Goal: Task Accomplishment & Management: Manage account settings

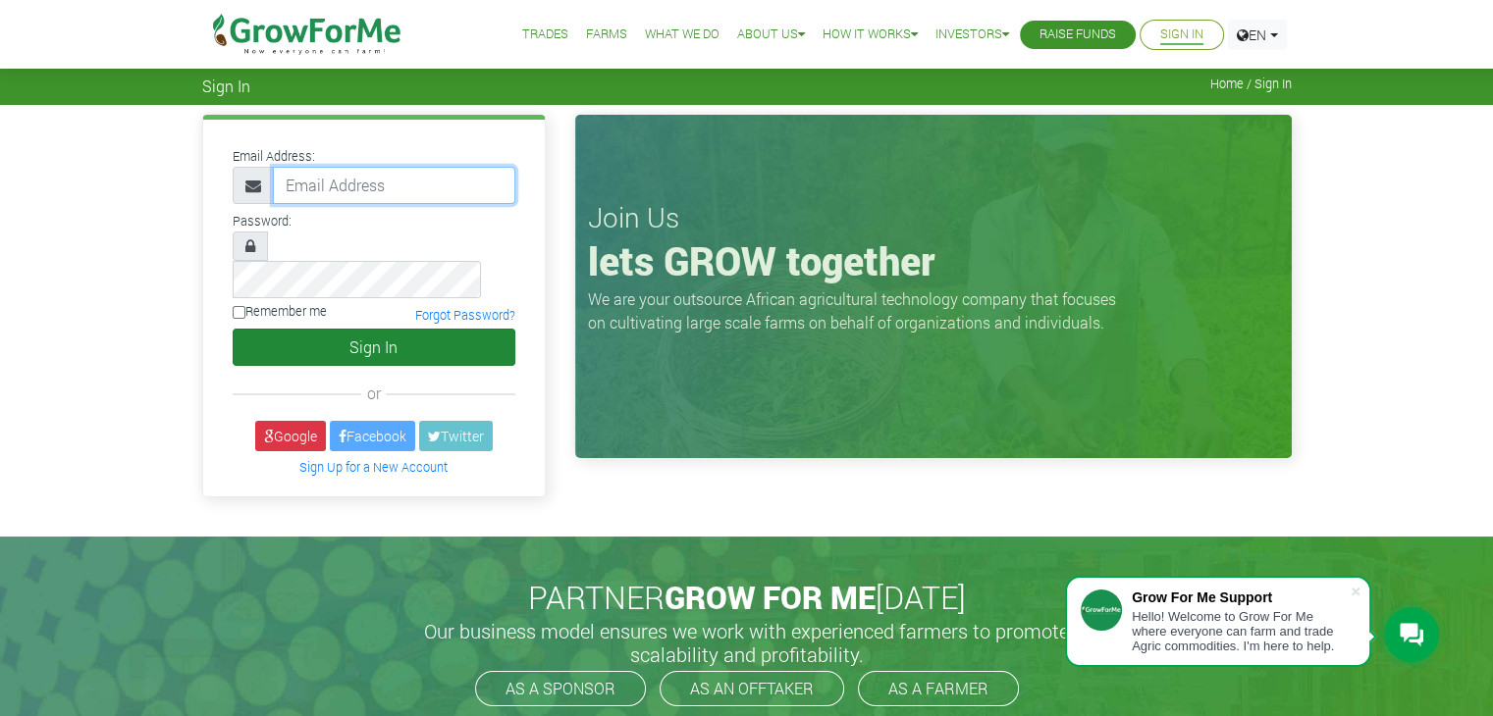
type input "linda@growforme.com"
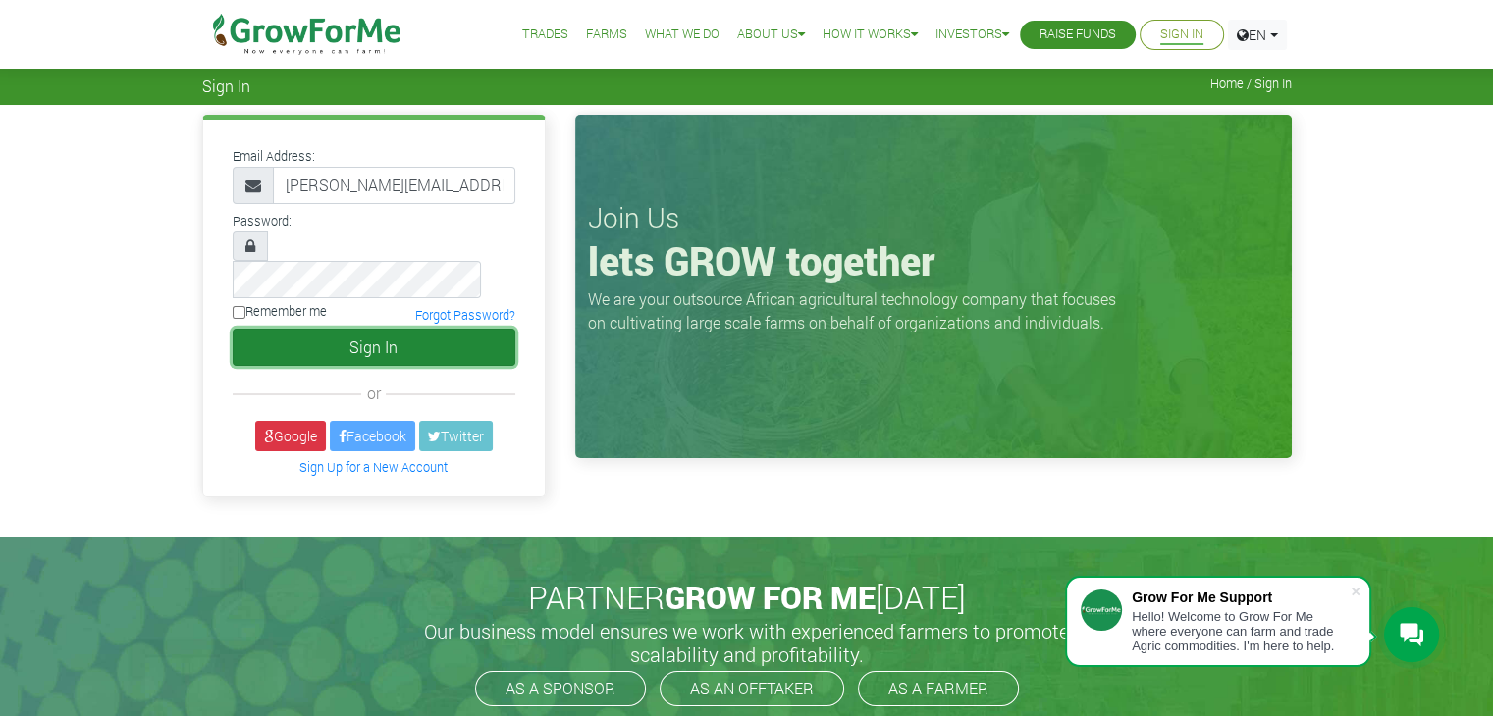
click at [396, 329] on button "Sign In" at bounding box center [374, 347] width 283 height 37
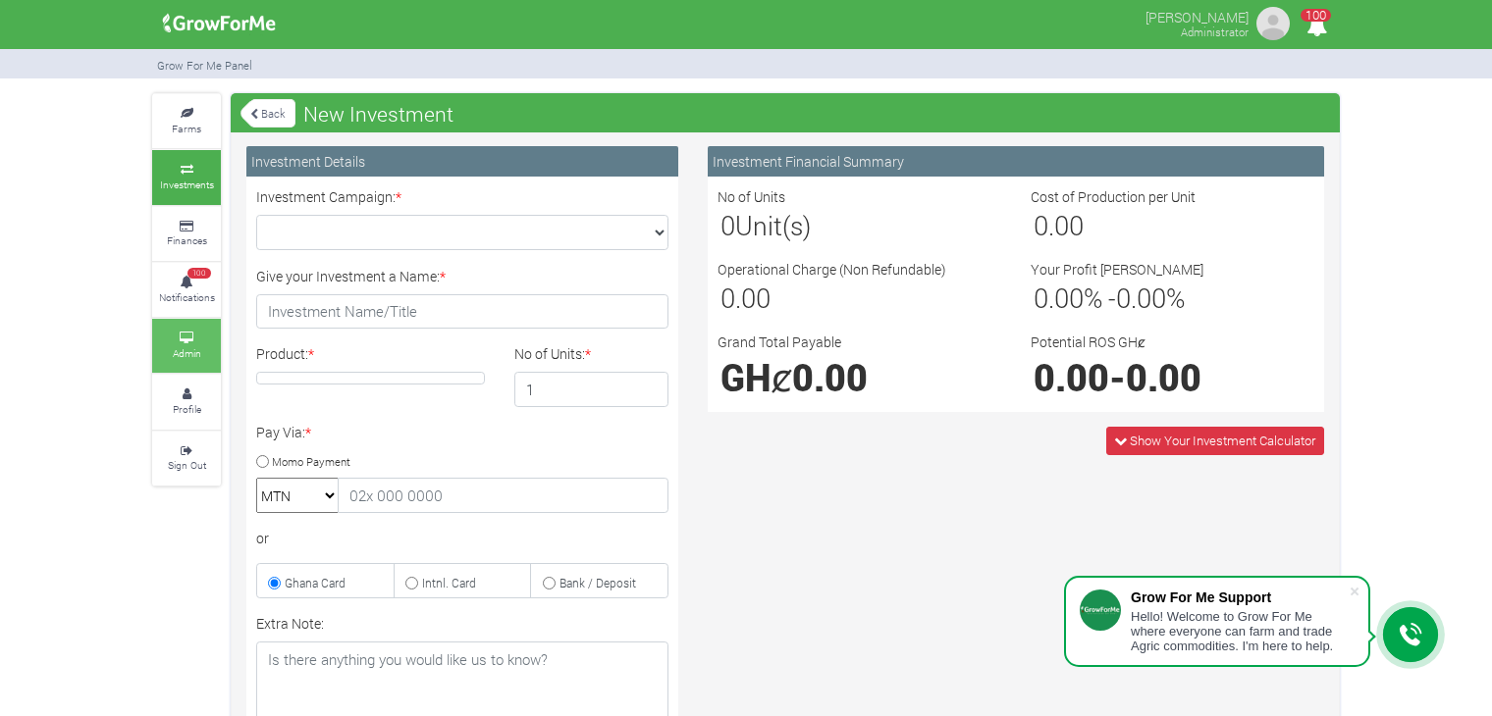
click at [181, 342] on link "Admin" at bounding box center [186, 346] width 69 height 54
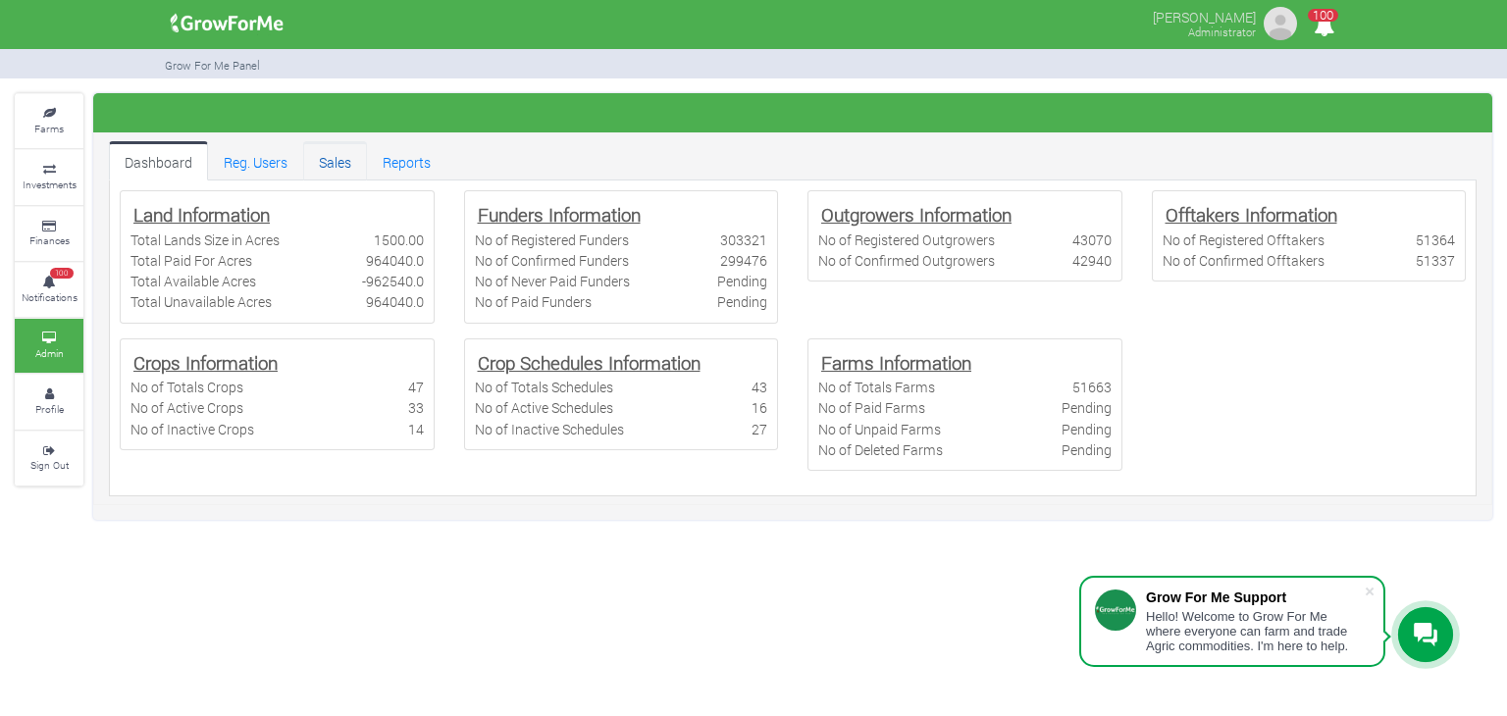
click at [342, 162] on link "Sales" at bounding box center [335, 160] width 64 height 39
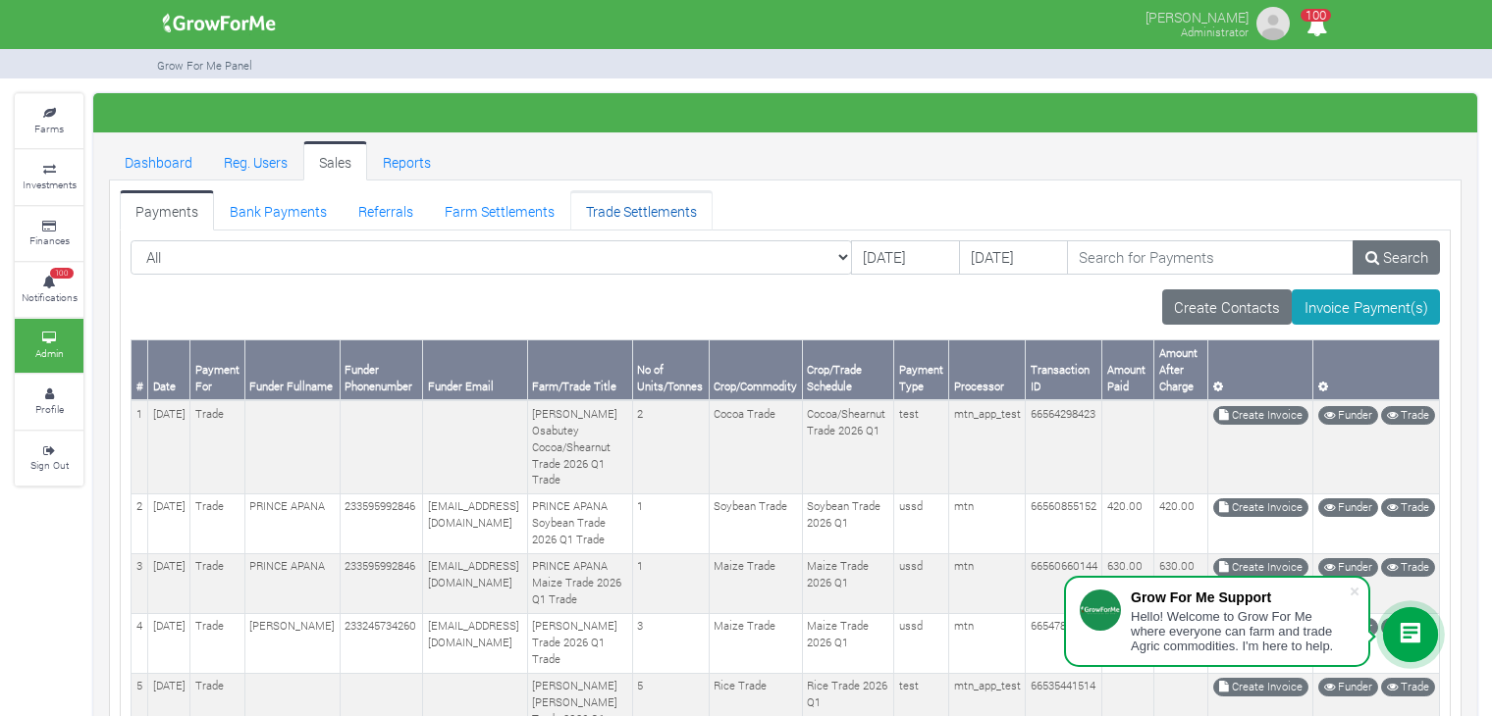
click at [606, 201] on link "Trade Settlements" at bounding box center [641, 209] width 142 height 39
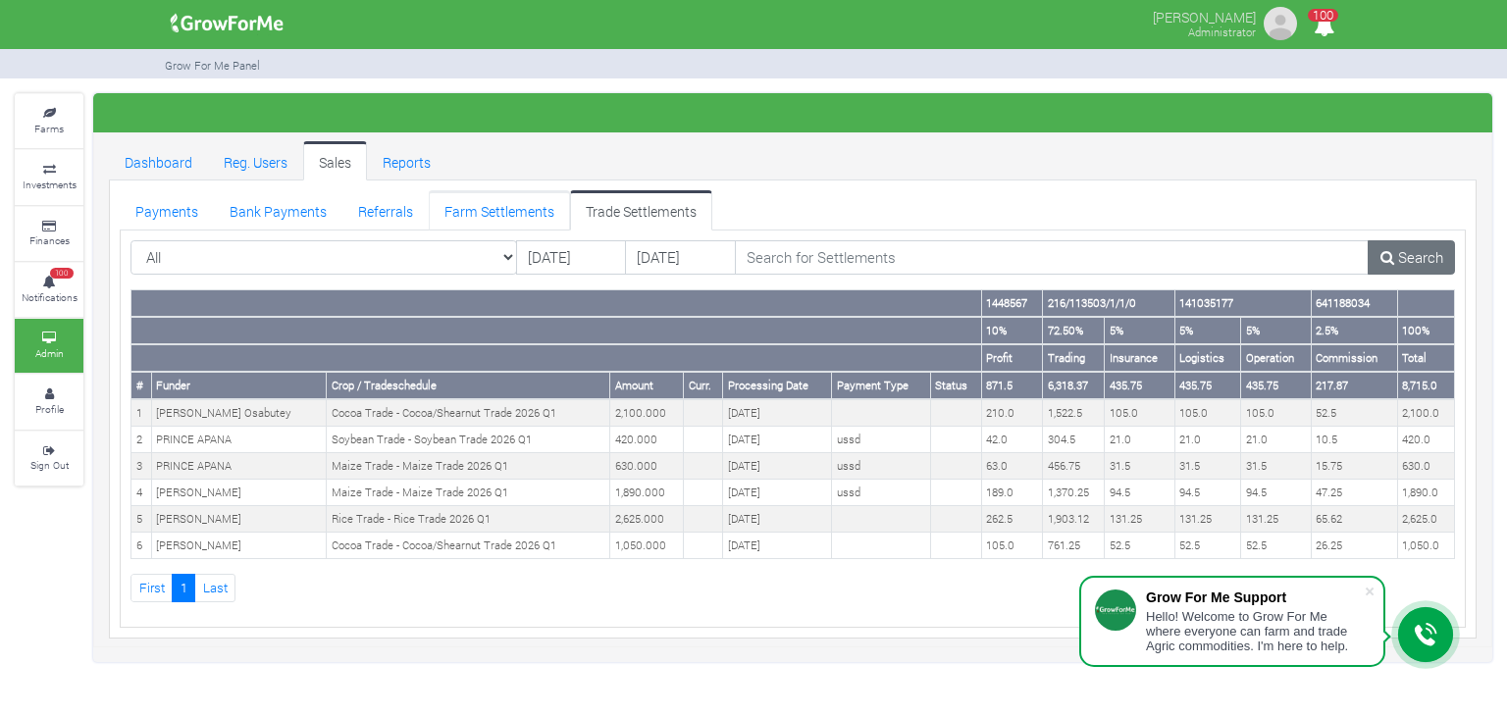
click at [521, 228] on link "Farm Settlements" at bounding box center [499, 209] width 141 height 39
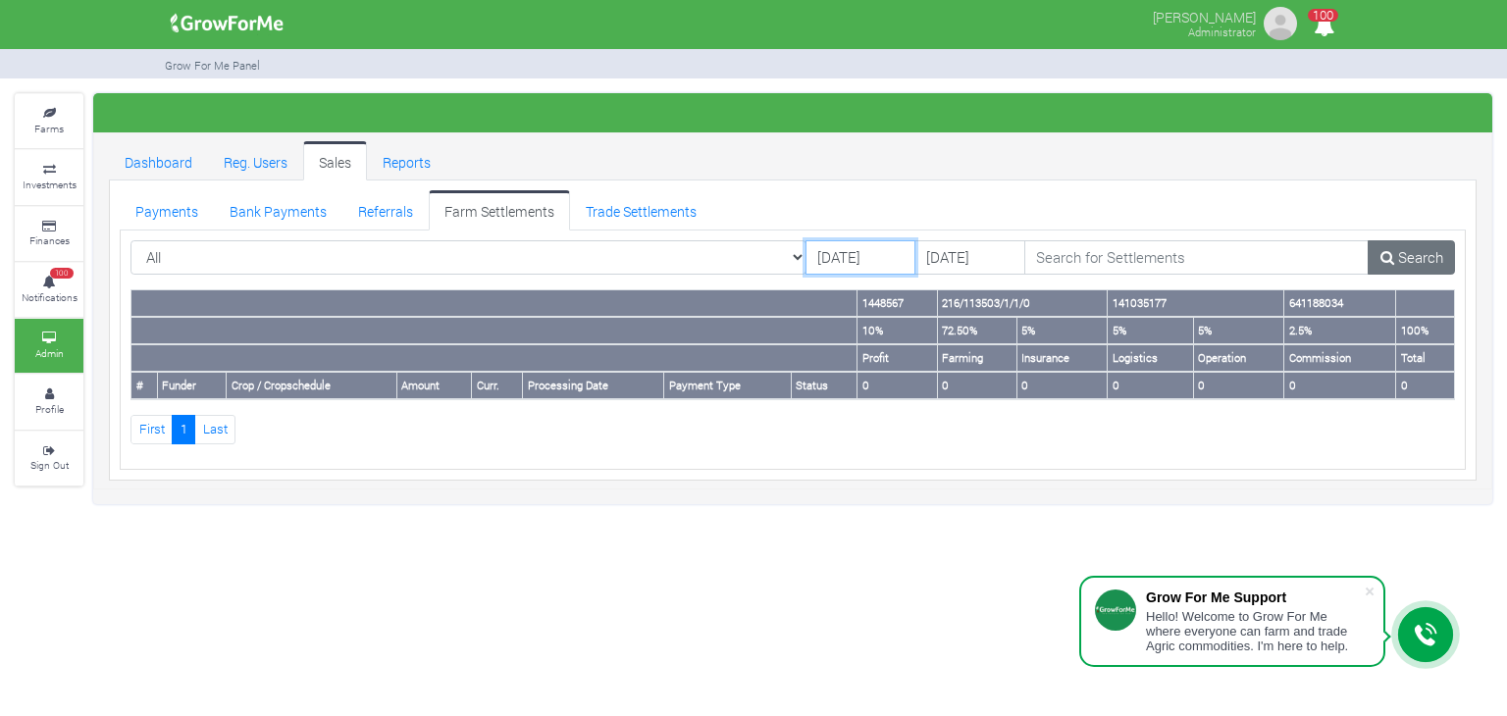
click at [814, 254] on input "[DATE]" at bounding box center [861, 257] width 111 height 35
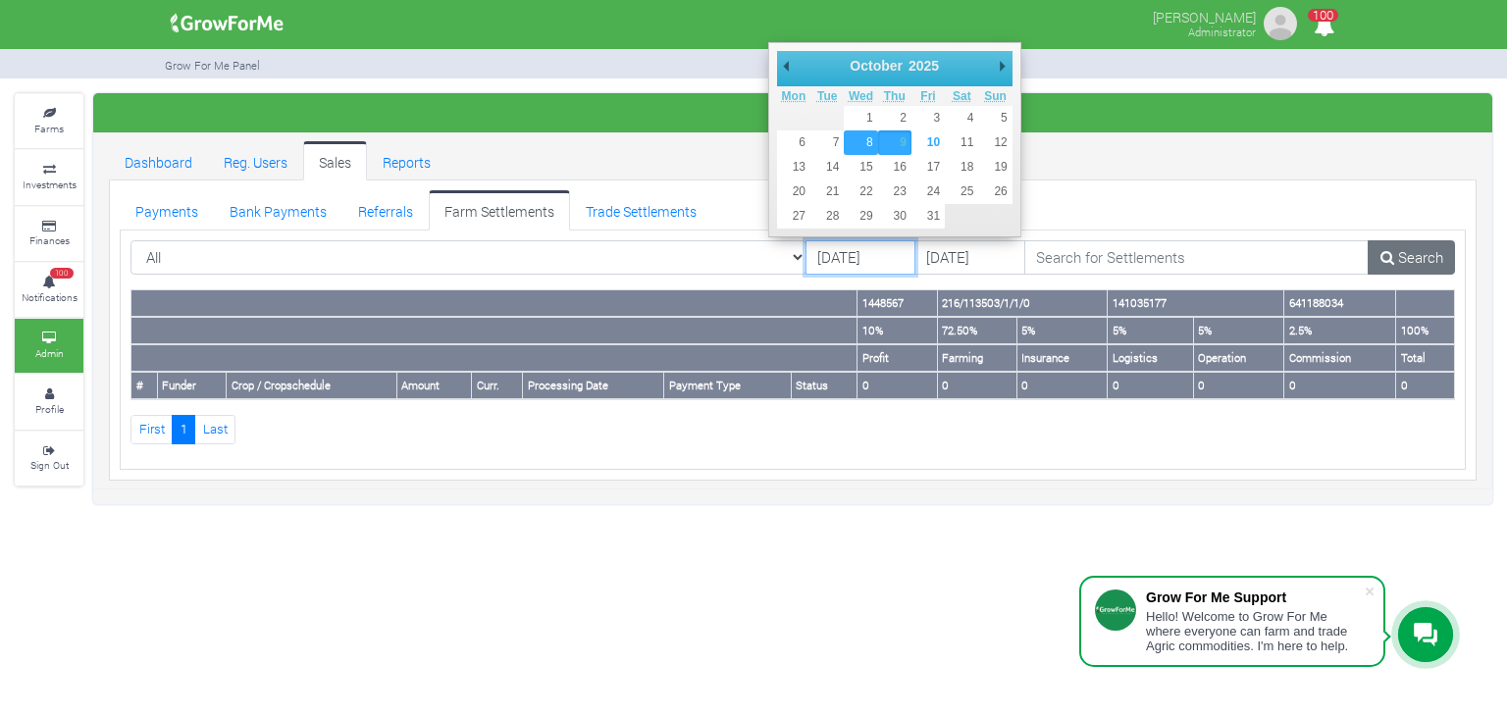
type input "[DATE]"
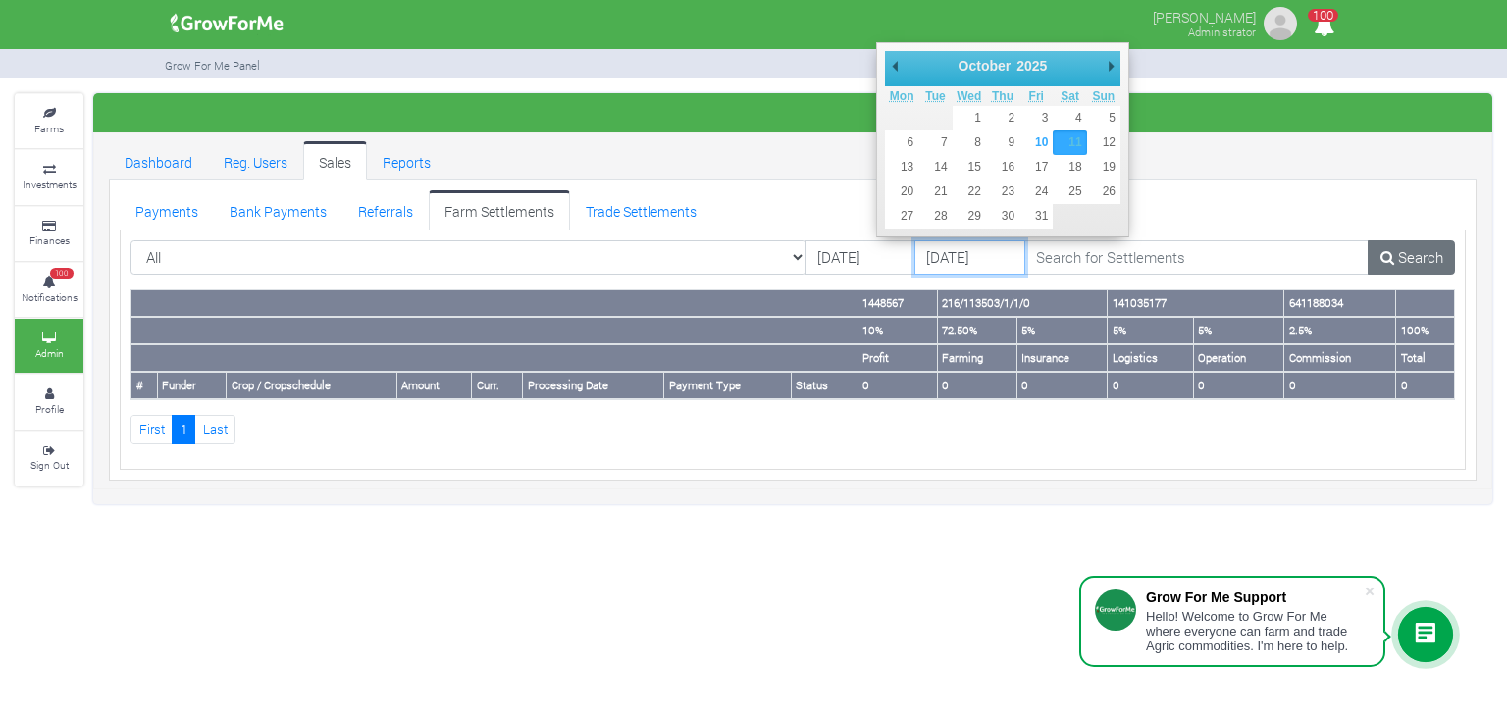
click at [915, 251] on input "11/10/2025" at bounding box center [970, 257] width 111 height 35
type input "[DATE]"
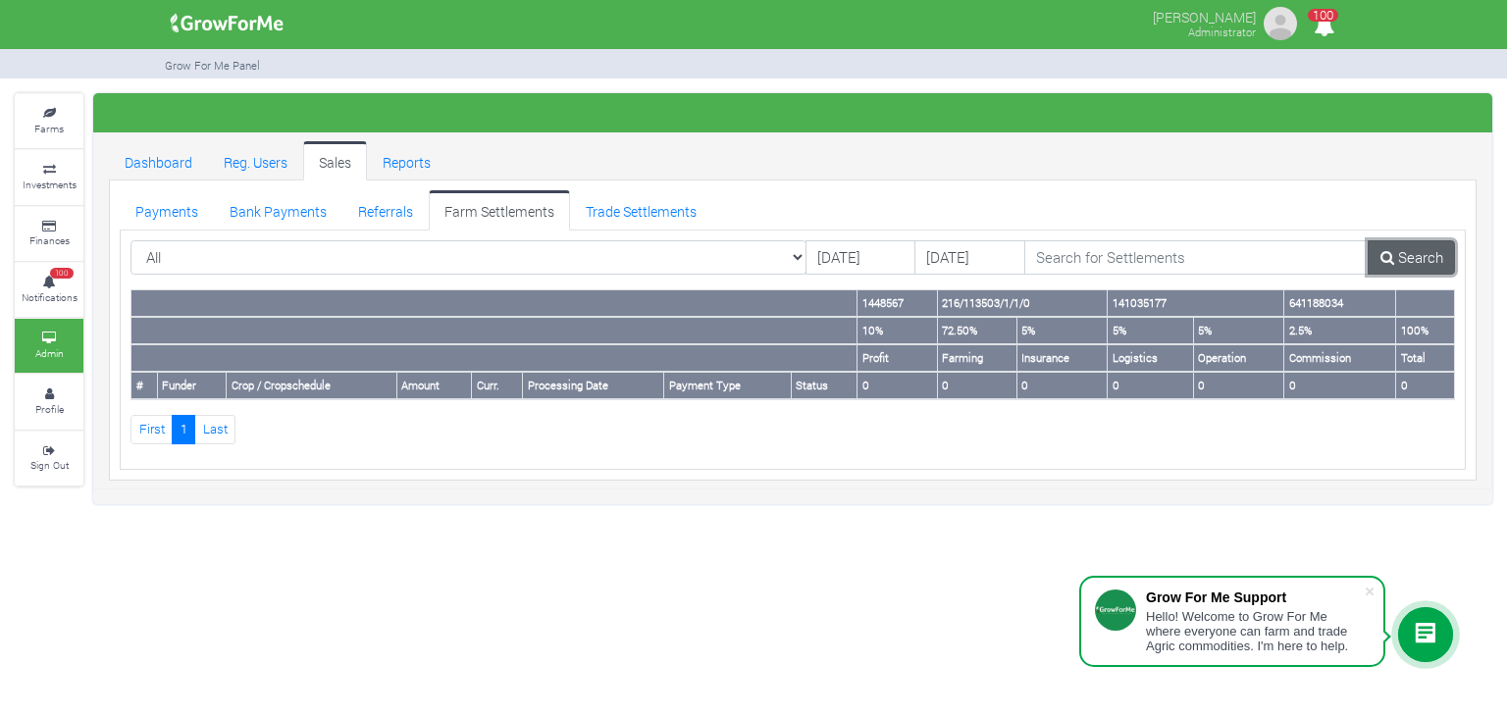
click at [1397, 256] on link "Search" at bounding box center [1411, 257] width 87 height 35
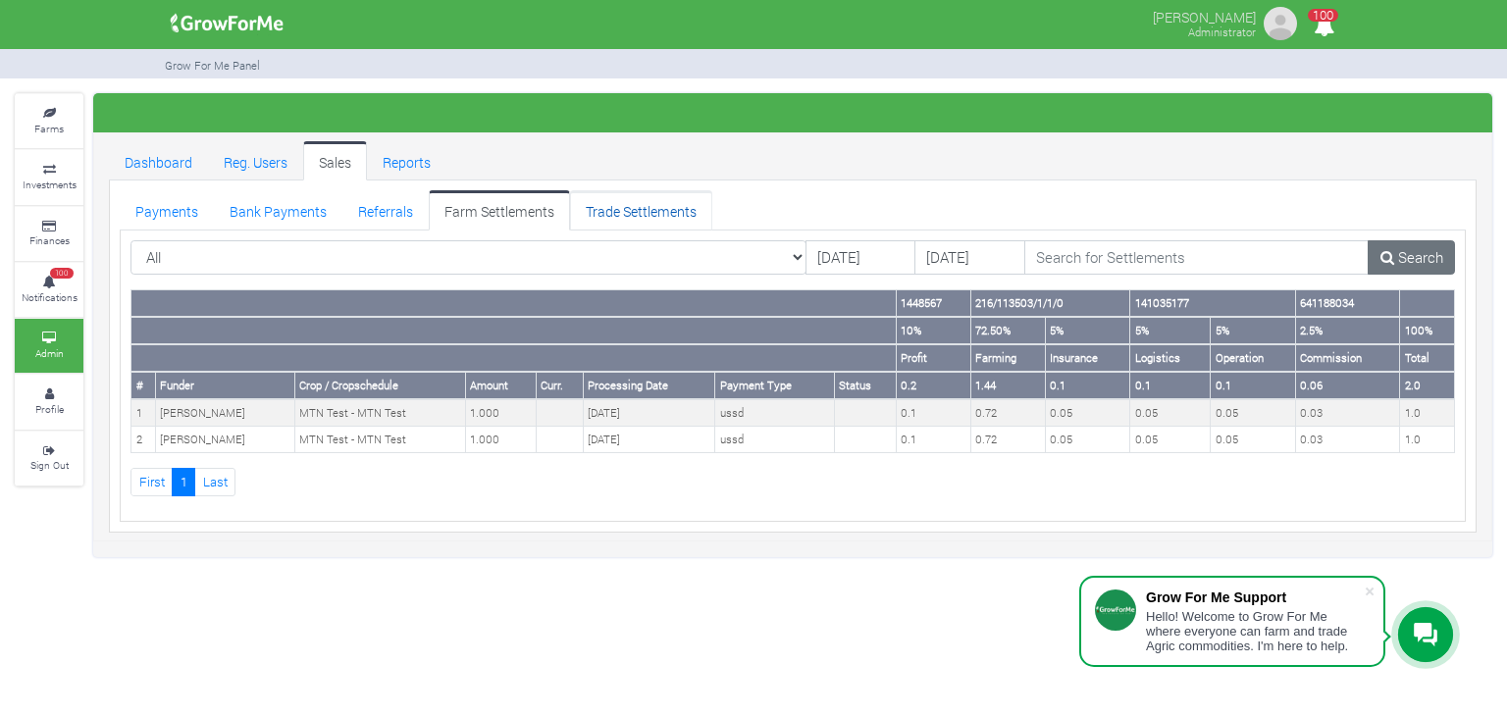
click at [679, 201] on link "Trade Settlements" at bounding box center [641, 209] width 142 height 39
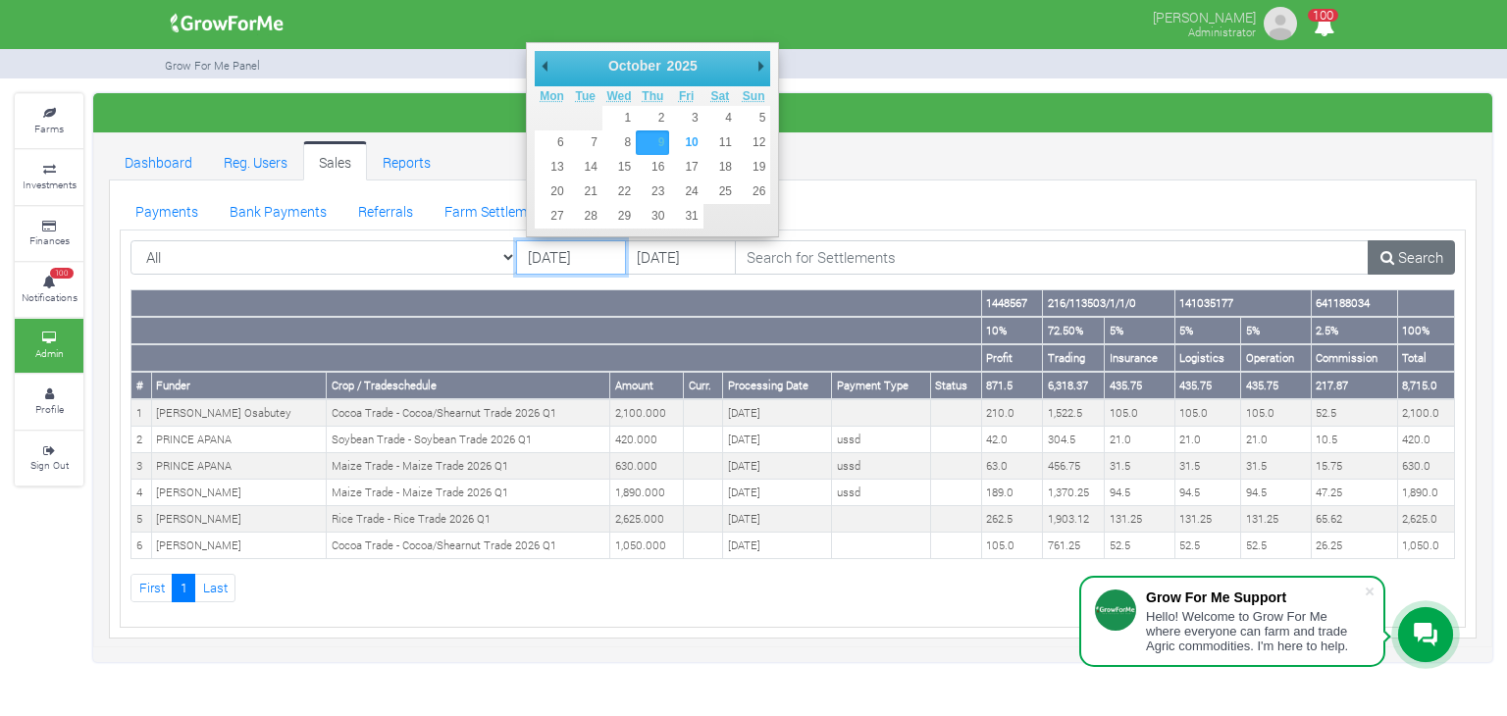
click at [569, 249] on input "09/10/2025" at bounding box center [571, 257] width 111 height 35
type input "08/10/2025"
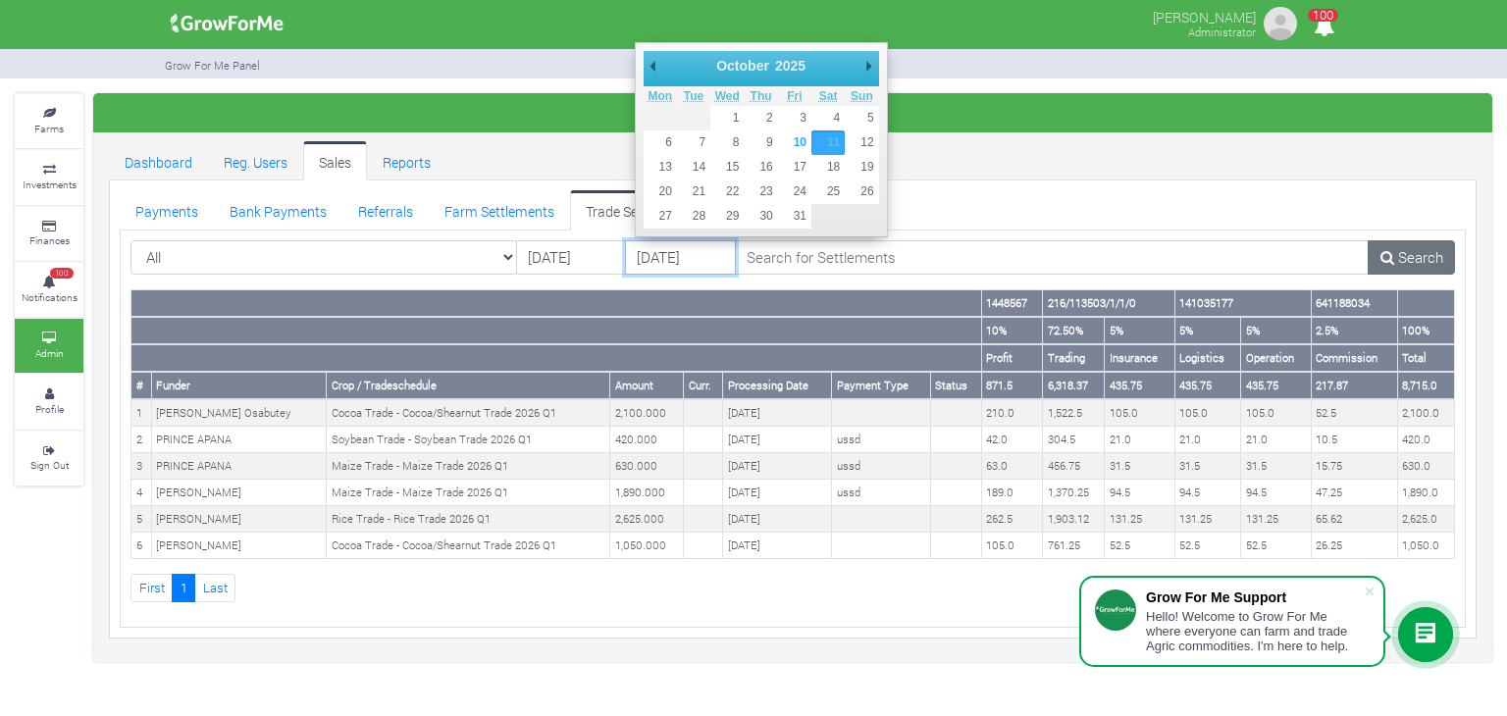
click at [686, 255] on input "[DATE]" at bounding box center [680, 257] width 111 height 35
type input "[DATE]"
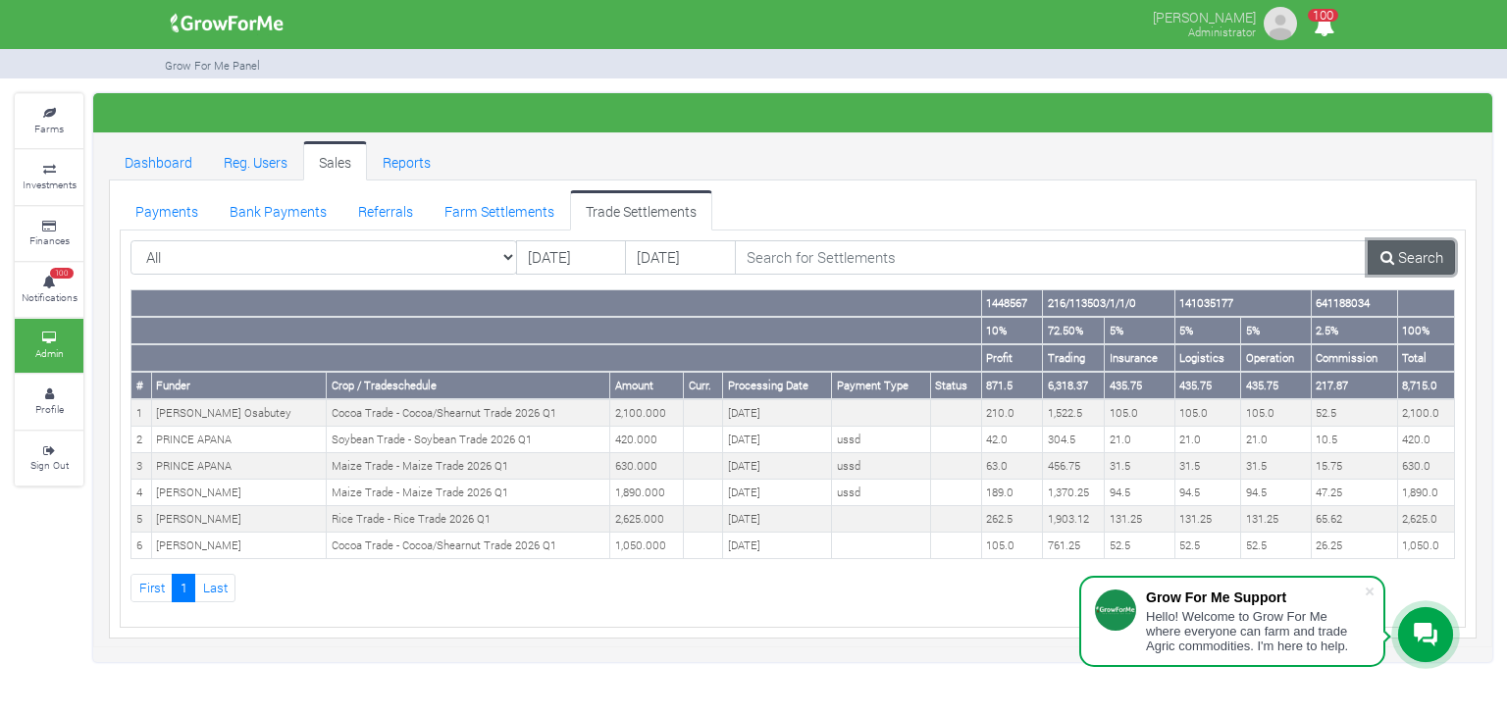
click at [1396, 258] on link "Search" at bounding box center [1411, 257] width 87 height 35
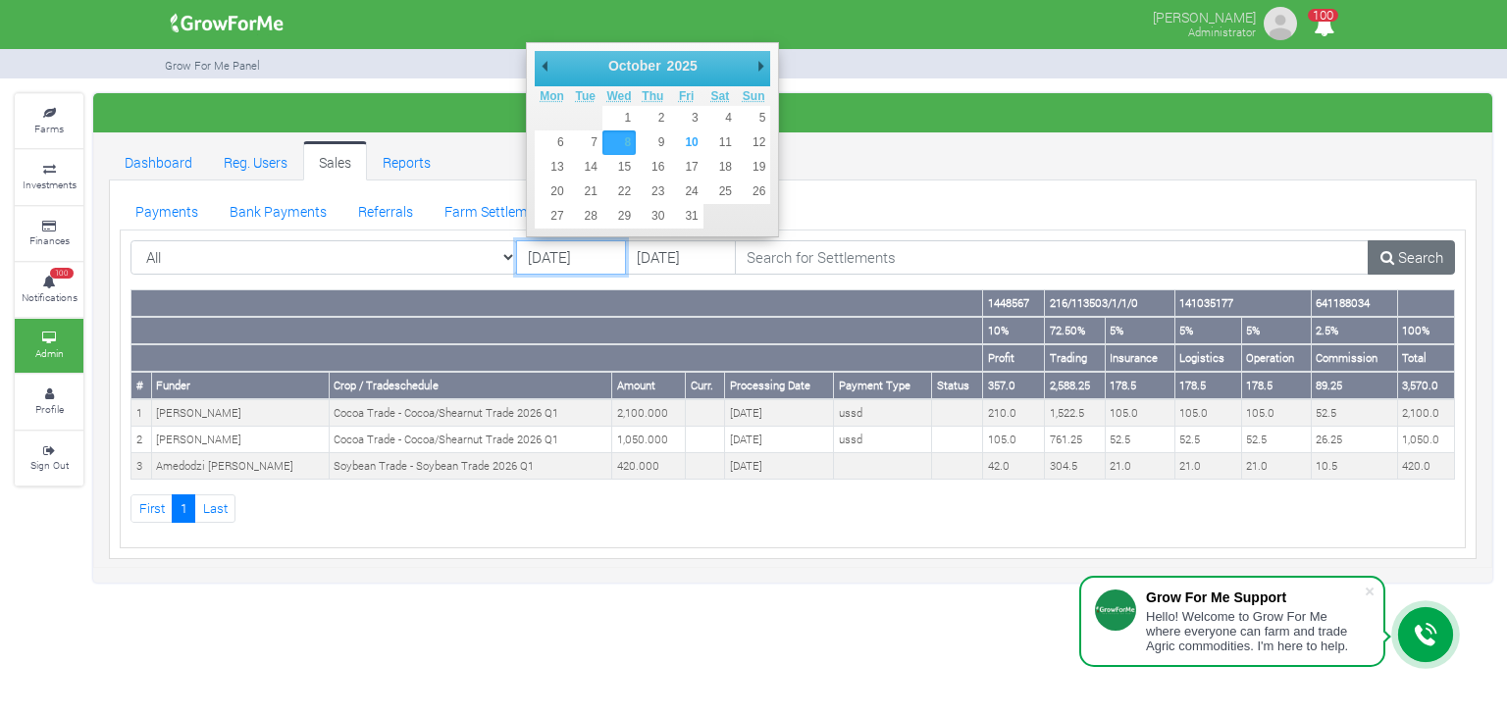
click at [608, 251] on input "[DATE]" at bounding box center [571, 257] width 111 height 35
type input "[DATE]"
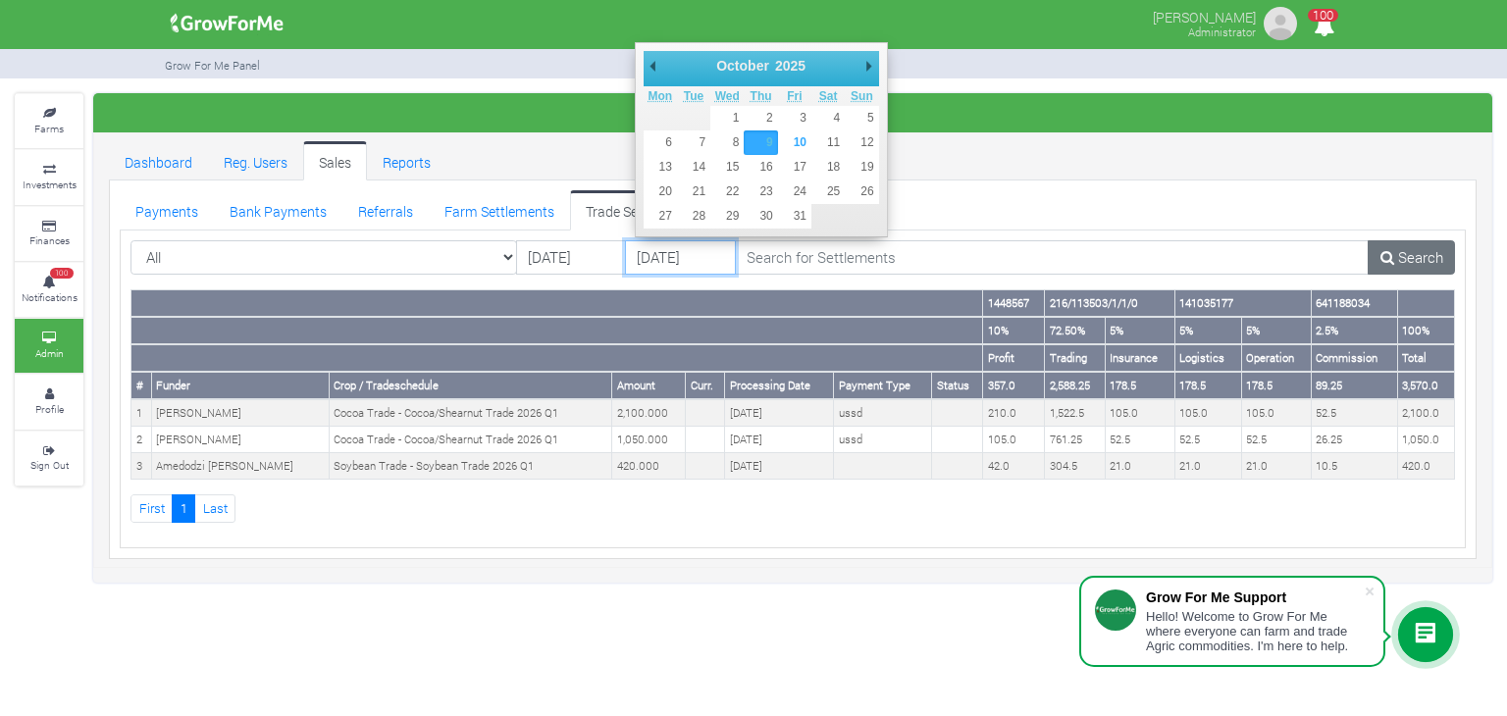
click at [682, 255] on input "[DATE]" at bounding box center [680, 257] width 111 height 35
type input "10/10/2025"
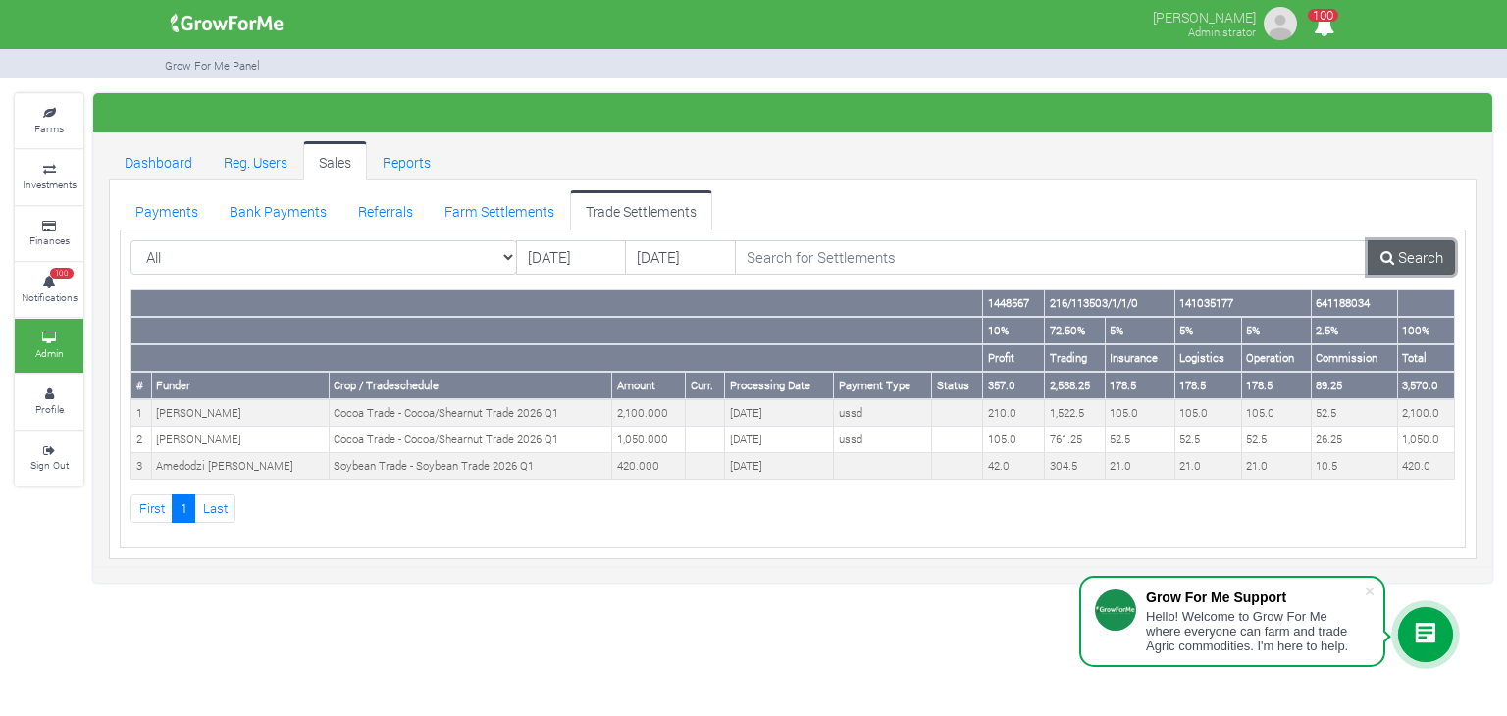
click at [1413, 245] on link "Search" at bounding box center [1411, 257] width 87 height 35
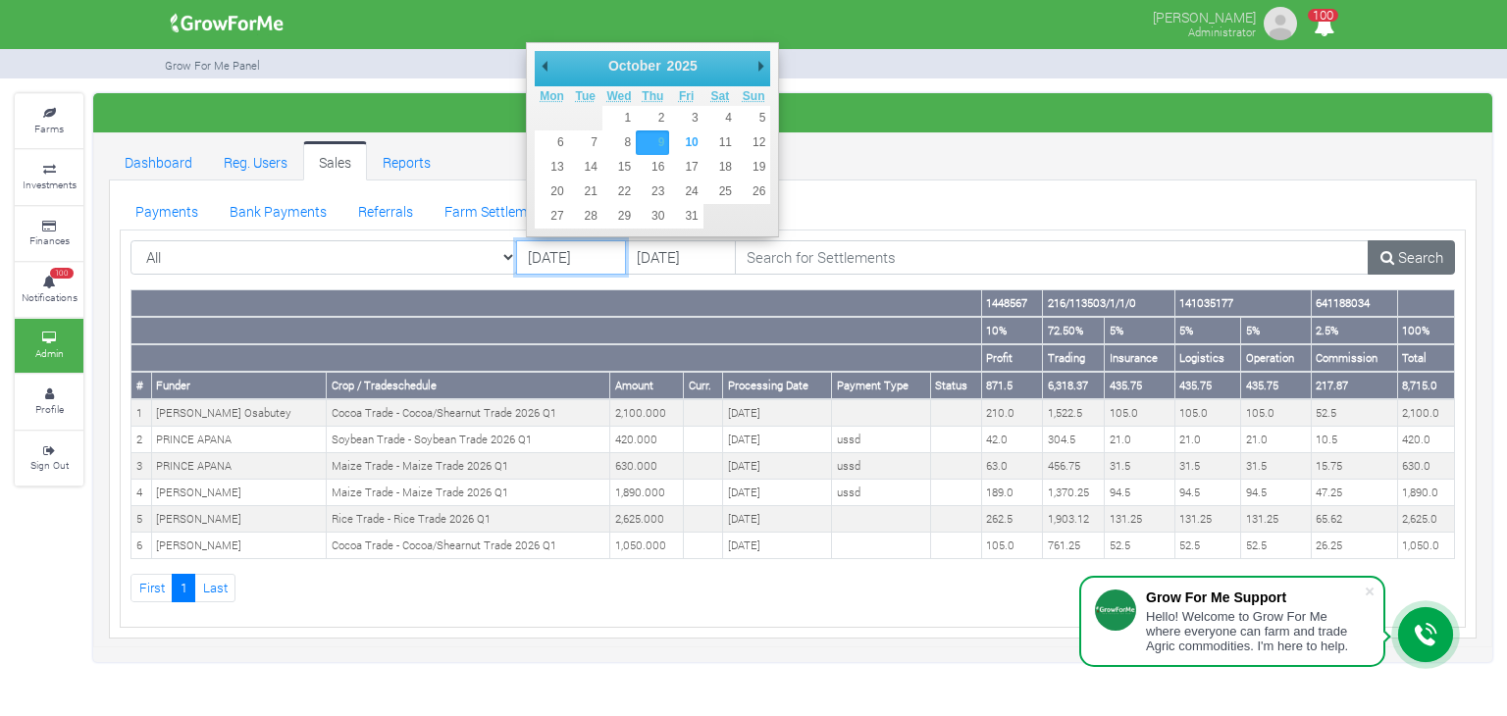
click at [590, 252] on input "[DATE]" at bounding box center [571, 257] width 111 height 35
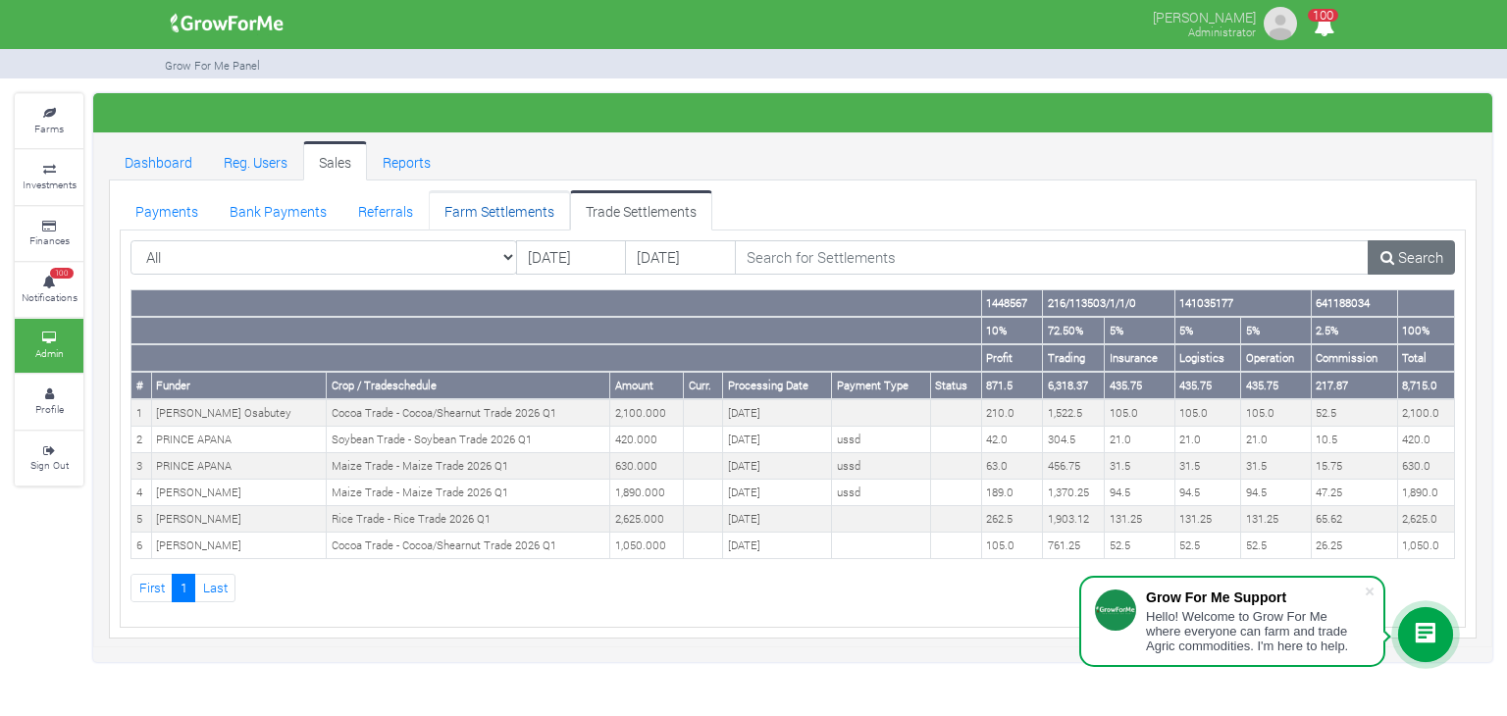
click at [501, 203] on link "Farm Settlements" at bounding box center [499, 209] width 141 height 39
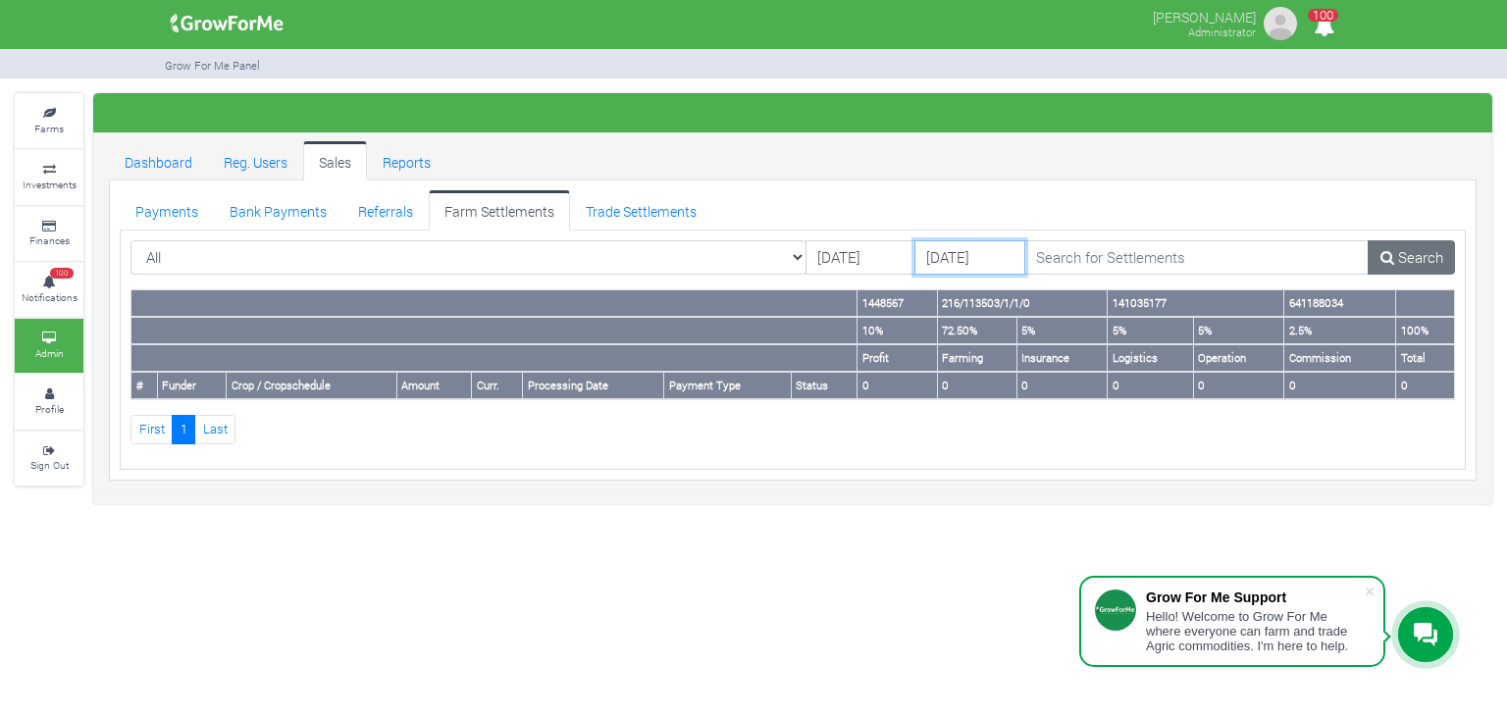
click at [915, 262] on input "[DATE]" at bounding box center [970, 257] width 111 height 35
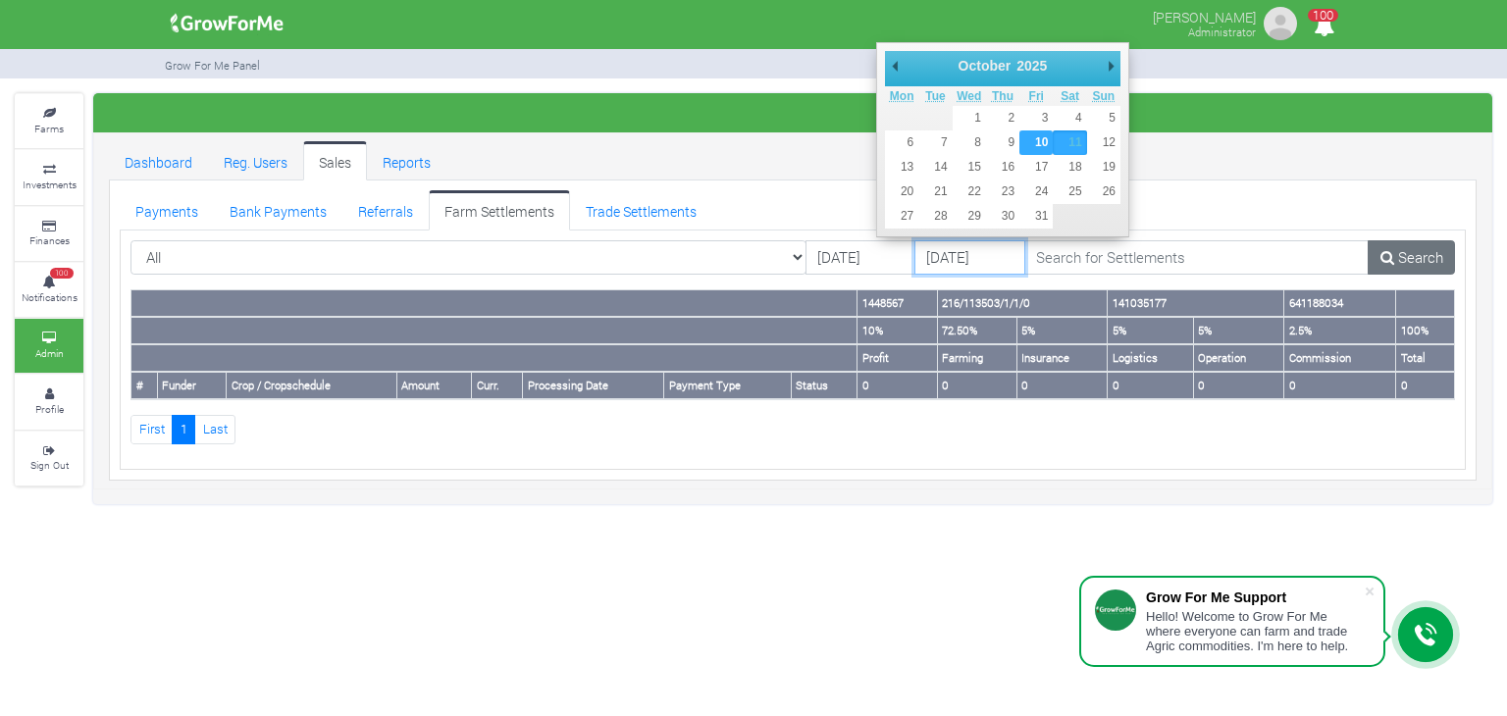
type input "10/10/2025"
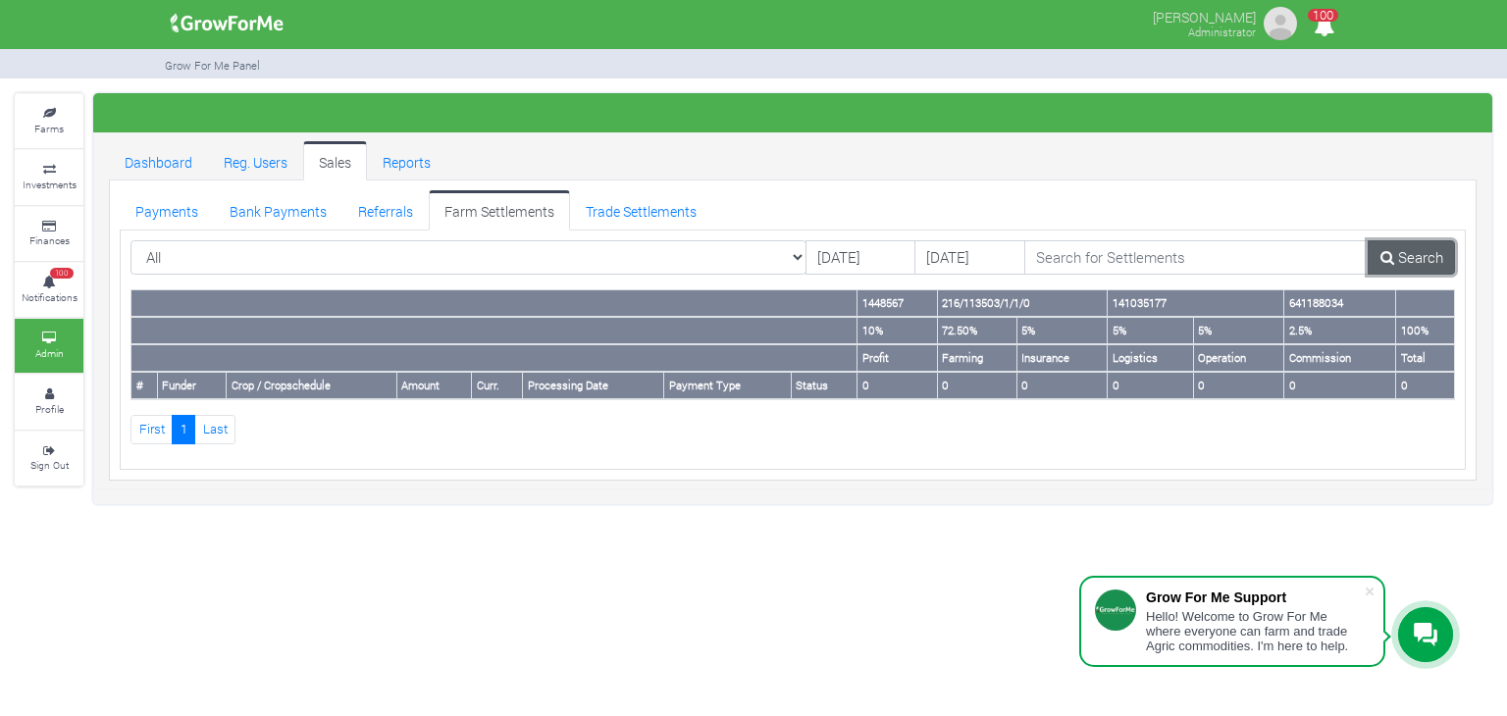
click at [1402, 257] on link "Search" at bounding box center [1411, 257] width 87 height 35
click at [37, 174] on link "Investments" at bounding box center [49, 177] width 69 height 54
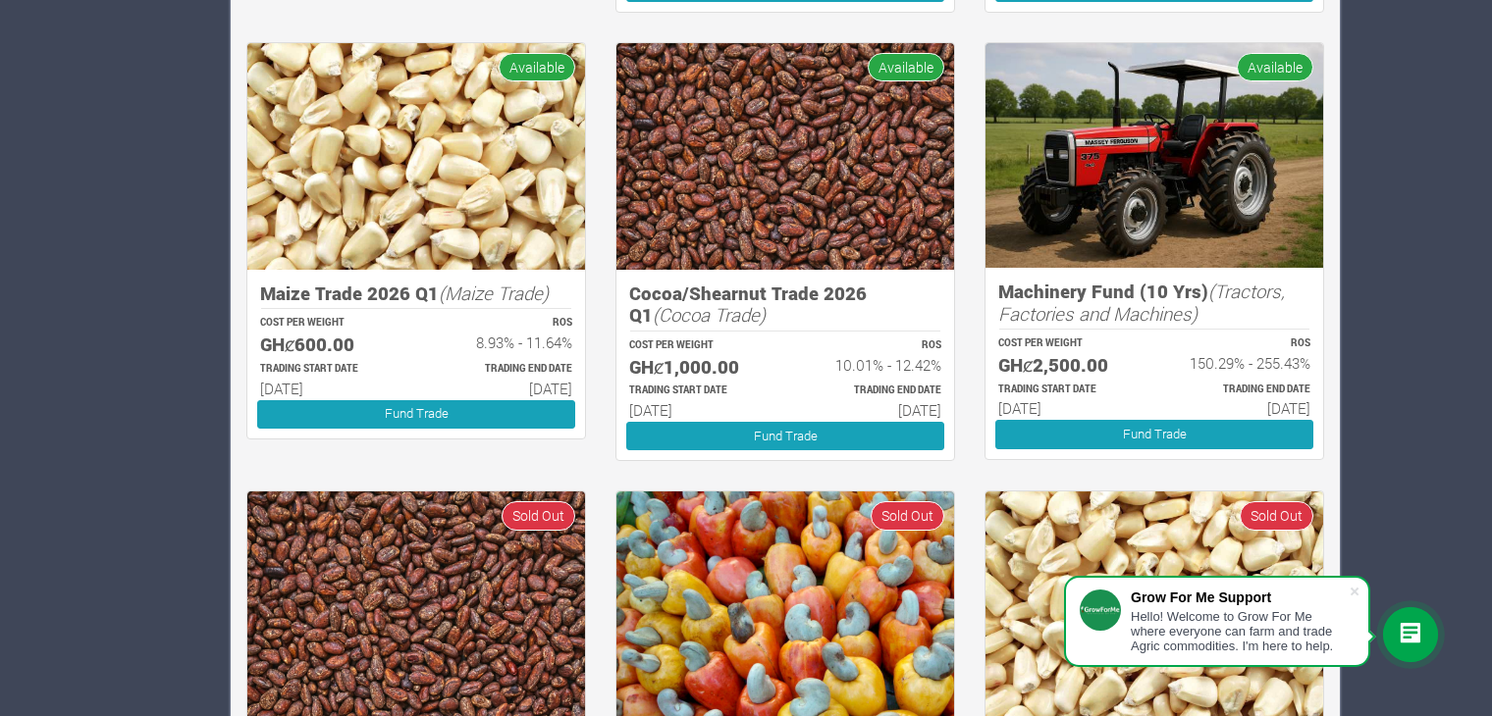
scroll to position [2063, 0]
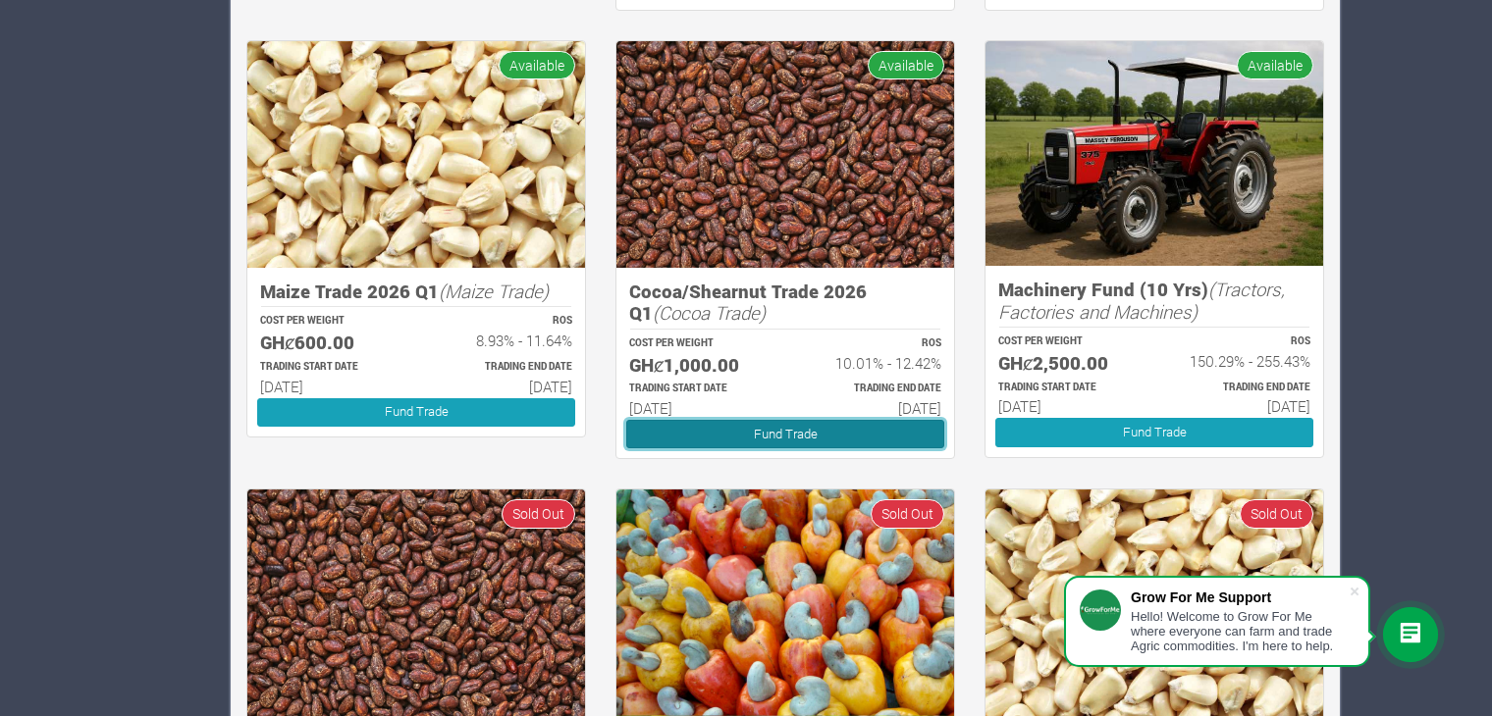
click at [762, 428] on link "Fund Trade" at bounding box center [785, 434] width 318 height 28
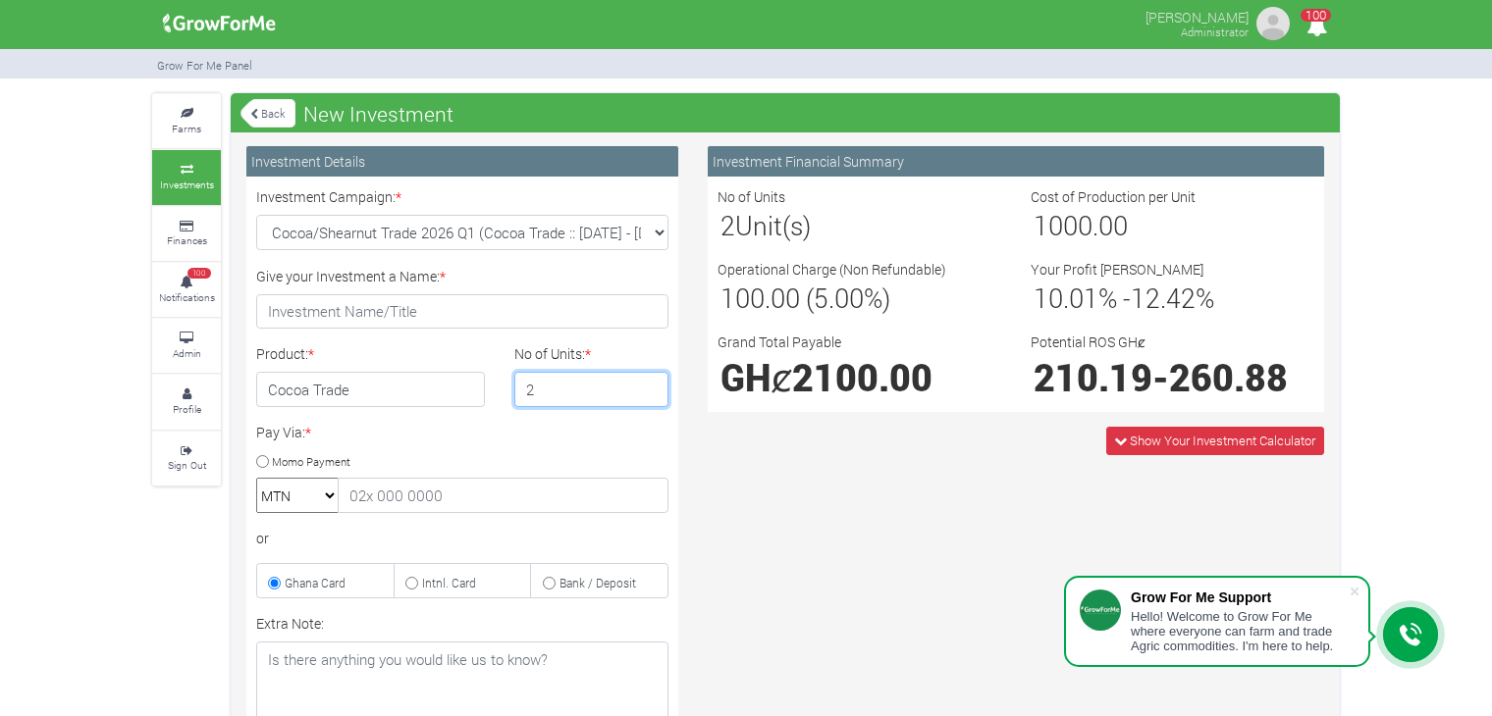
click at [647, 383] on input "2" at bounding box center [591, 389] width 155 height 35
click at [647, 383] on input "3" at bounding box center [591, 389] width 155 height 35
click at [647, 383] on input "4" at bounding box center [591, 389] width 155 height 35
click at [647, 383] on input "5" at bounding box center [591, 389] width 155 height 35
click at [647, 383] on input "6" at bounding box center [591, 389] width 155 height 35
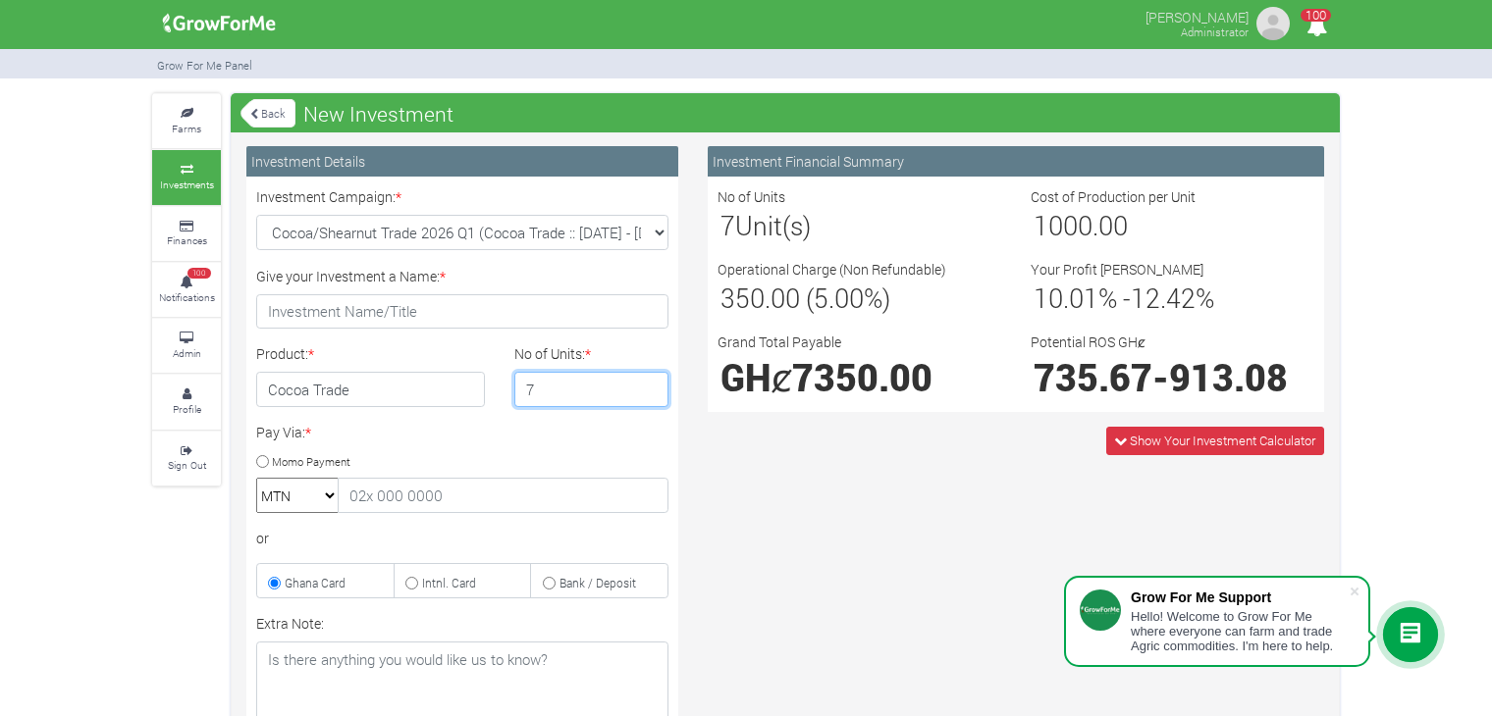
click at [647, 383] on input "7" at bounding box center [591, 389] width 155 height 35
click at [647, 383] on input "8" at bounding box center [591, 389] width 155 height 35
click at [647, 383] on input "9" at bounding box center [591, 389] width 155 height 35
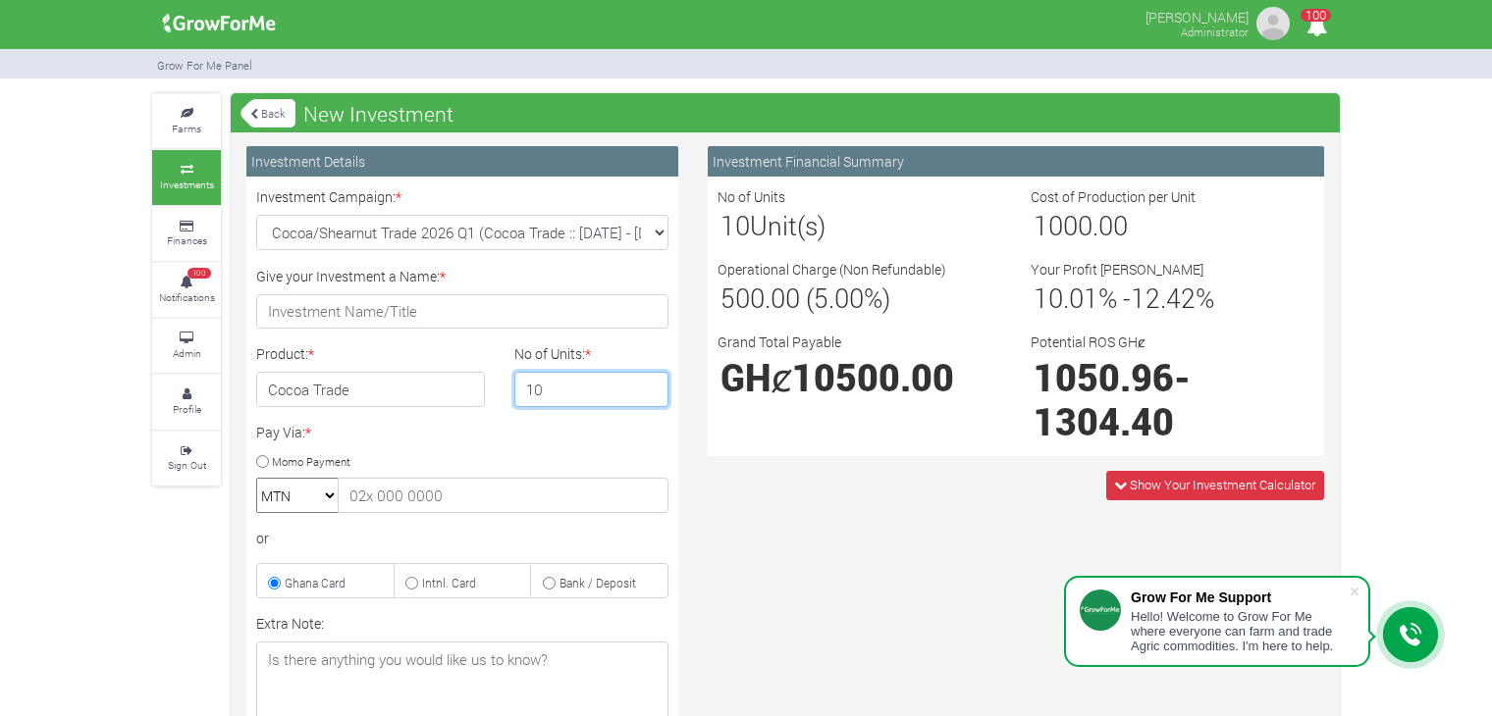
click at [647, 383] on input "10" at bounding box center [591, 389] width 155 height 35
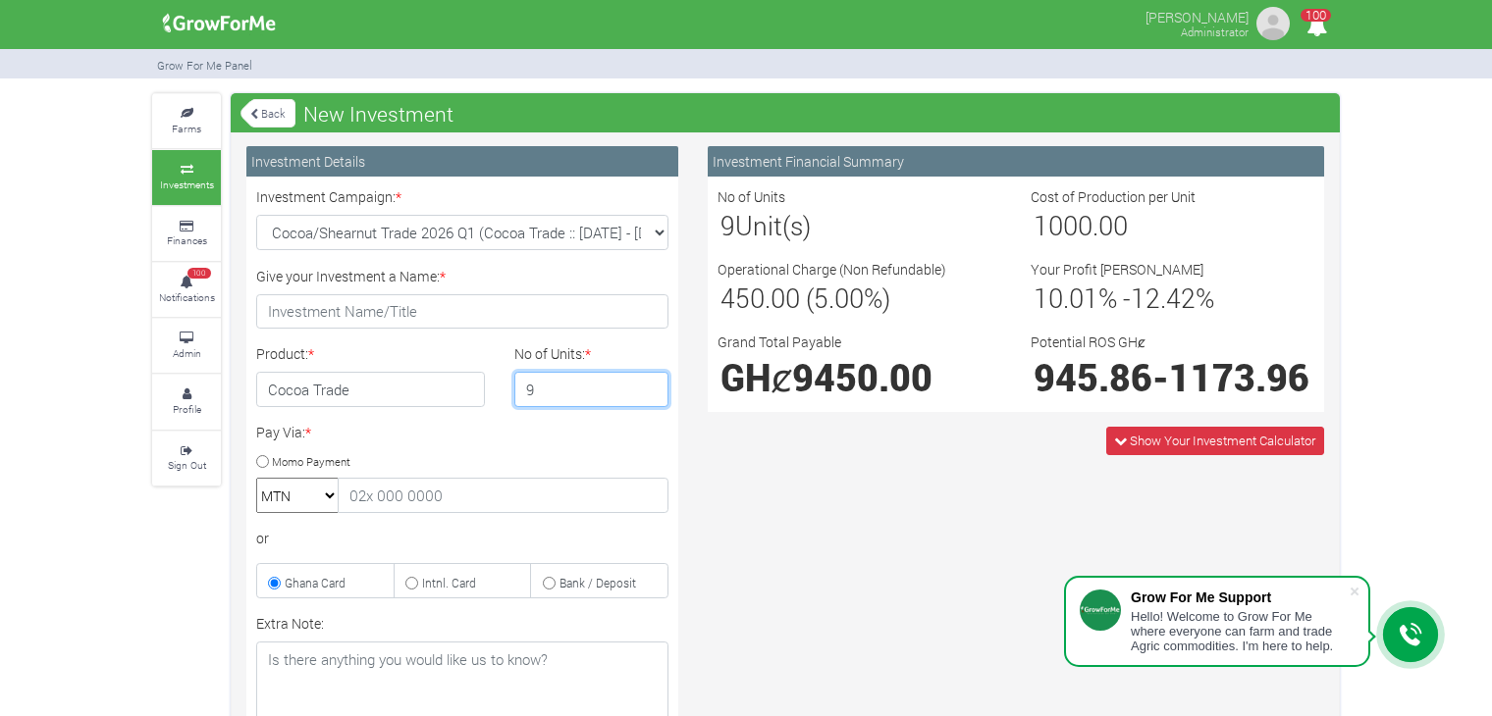
click at [651, 395] on input "9" at bounding box center [591, 389] width 155 height 35
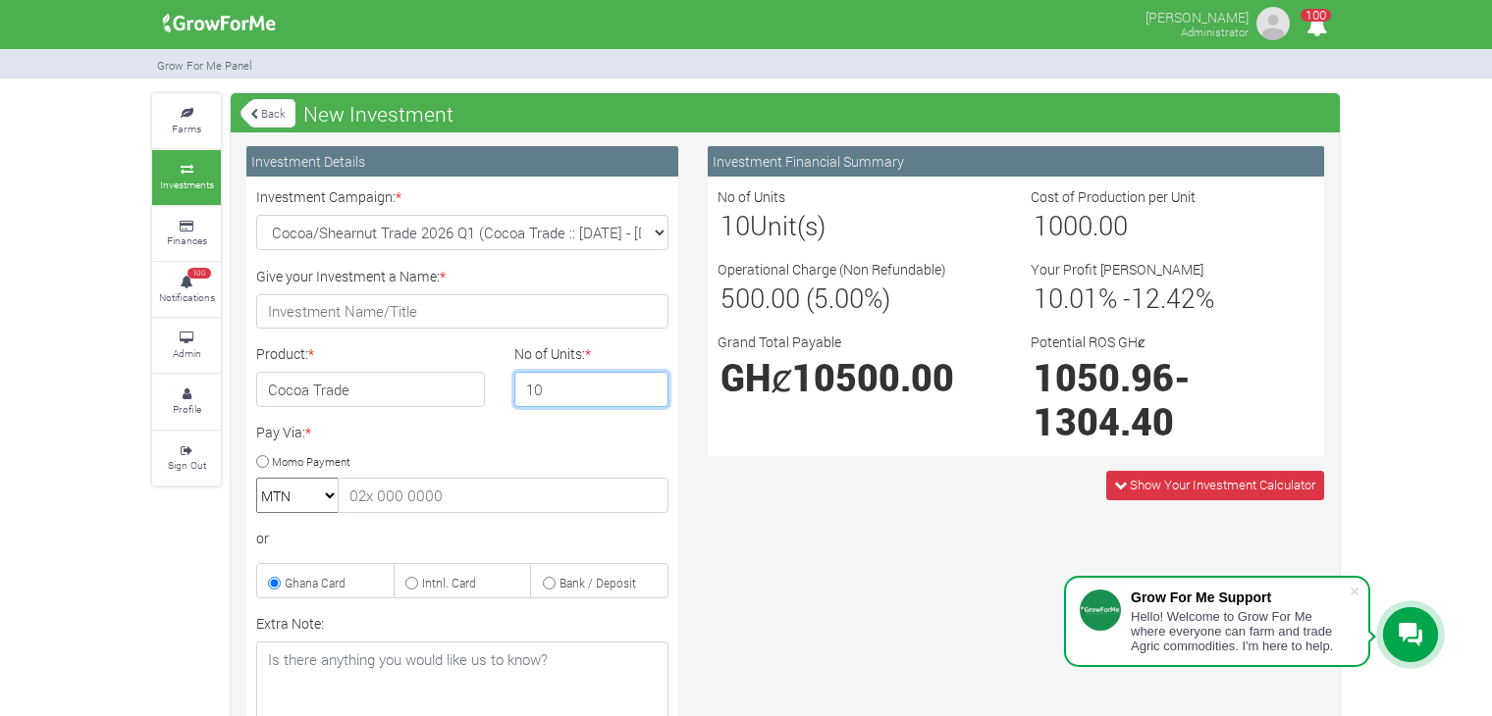
type input "10"
click at [650, 380] on input "10" at bounding box center [591, 389] width 155 height 35
click at [195, 330] on link "Admin" at bounding box center [186, 346] width 69 height 54
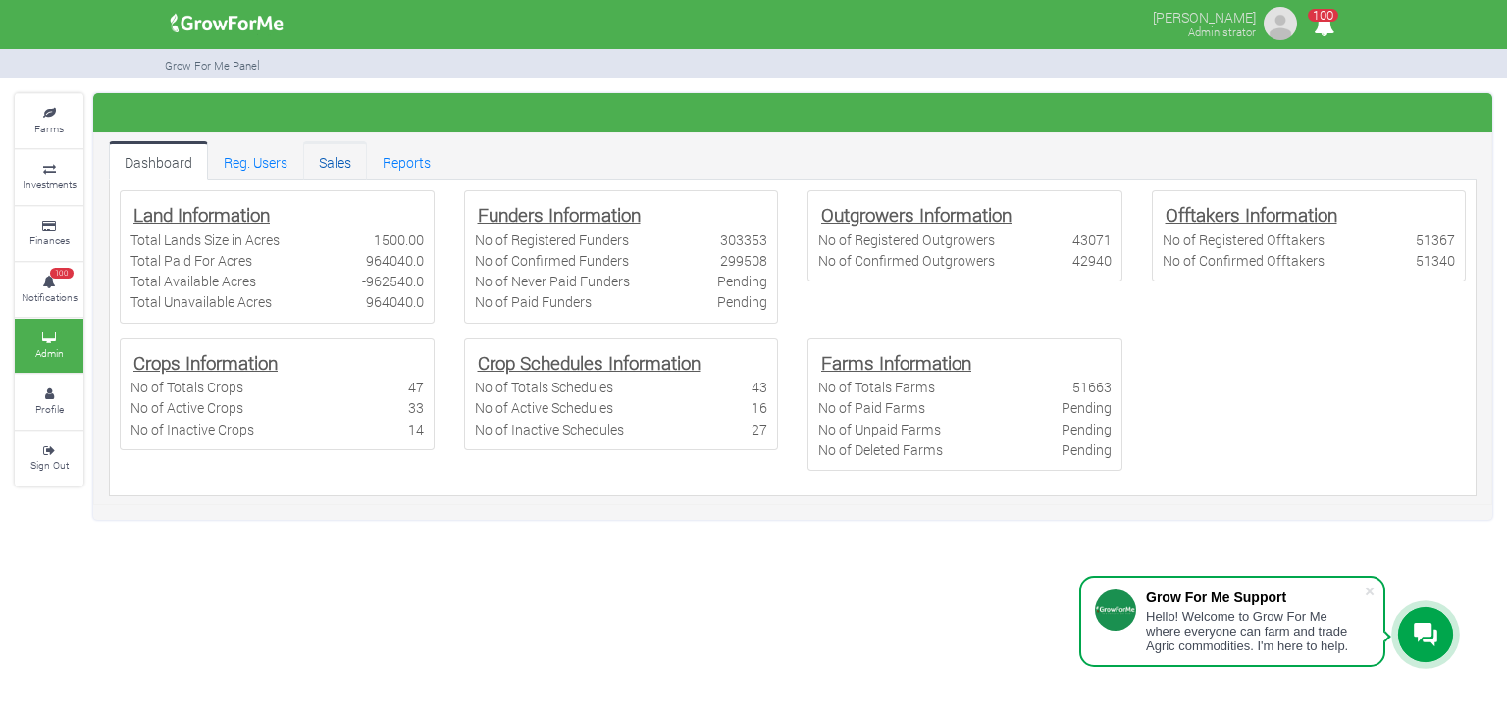
click at [327, 172] on link "Sales" at bounding box center [335, 160] width 64 height 39
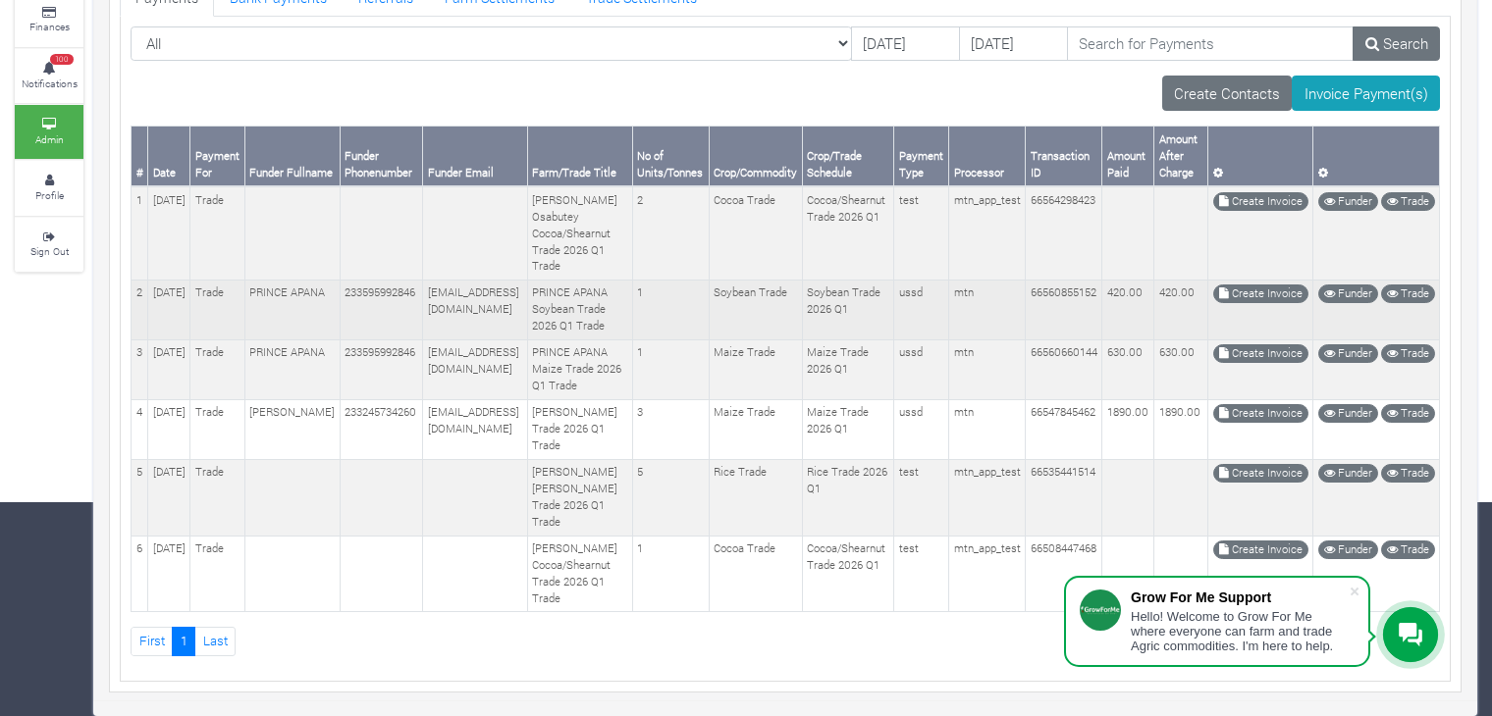
scroll to position [241, 0]
